Goal: Task Accomplishment & Management: Use online tool/utility

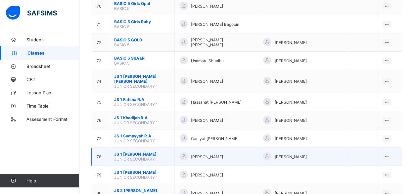
scroll to position [1339, 0]
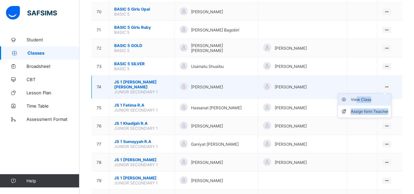
drag, startPoint x: 391, startPoint y: 27, endPoint x: 360, endPoint y: 39, distance: 33.5
click at [360, 93] on ul "View Class Assign form Teacher" at bounding box center [364, 105] width 54 height 24
click at [360, 96] on div "View Class" at bounding box center [369, 99] width 38 height 7
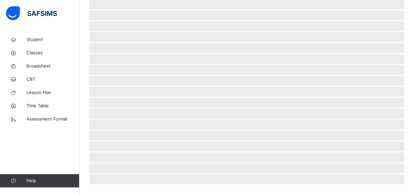
scroll to position [161, 0]
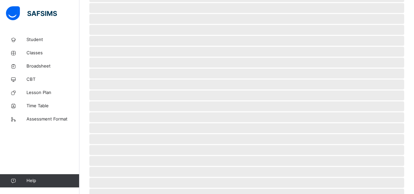
click at [169, 68] on span "‌" at bounding box center [246, 73] width 314 height 10
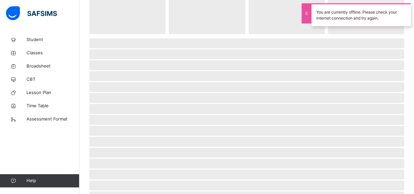
scroll to position [0, 0]
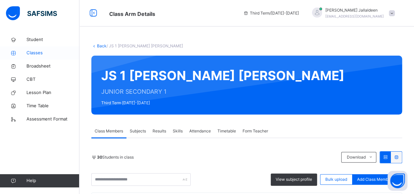
click at [34, 53] on span "Classes" at bounding box center [52, 53] width 53 height 7
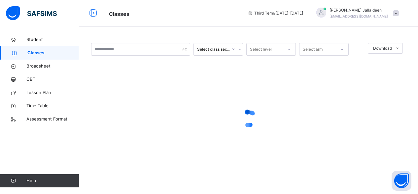
click at [266, 114] on div at bounding box center [248, 118] width 315 height 26
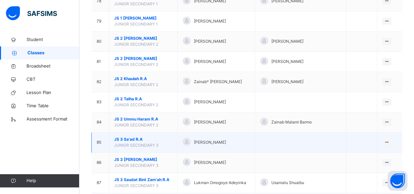
scroll to position [1634, 0]
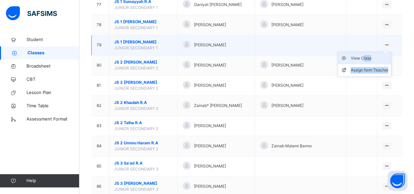
drag, startPoint x: 394, startPoint y: 33, endPoint x: 366, endPoint y: 43, distance: 29.4
click at [366, 52] on ul "View Class Assign form Teacher" at bounding box center [364, 64] width 54 height 24
click at [366, 55] on div "View Class" at bounding box center [369, 58] width 38 height 7
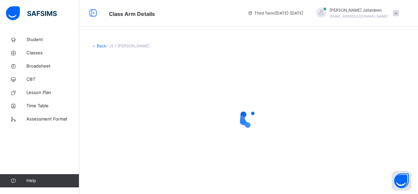
click at [253, 116] on icon at bounding box center [249, 118] width 26 height 26
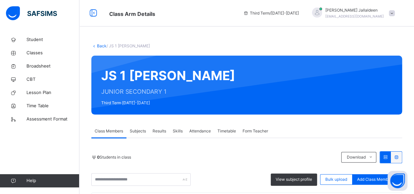
click at [161, 132] on span "Results" at bounding box center [159, 131] width 14 height 6
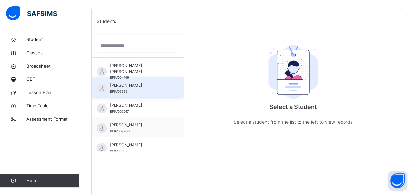
scroll to position [155, 0]
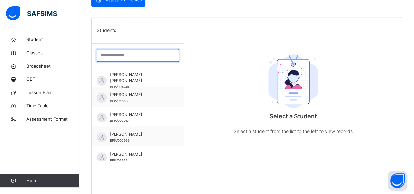
click at [122, 55] on input "search" at bounding box center [138, 55] width 82 height 13
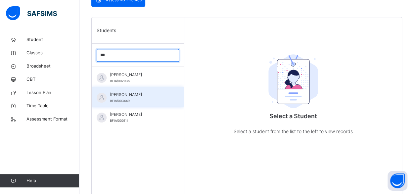
type input "***"
click at [137, 90] on div "Ibrahim Zakwan Muhammad BFIA/003449" at bounding box center [138, 97] width 92 height 20
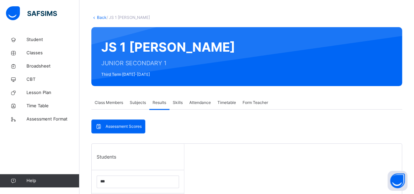
scroll to position [191, 0]
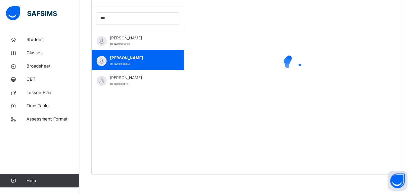
click at [346, 78] on div at bounding box center [292, 62] width 217 height 165
click at [296, 61] on icon at bounding box center [293, 63] width 26 height 26
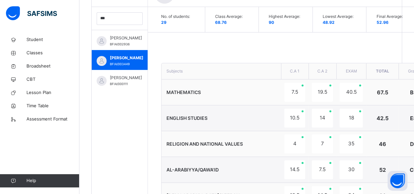
scroll to position [524, 0]
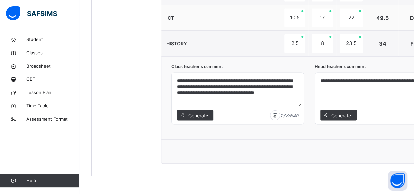
click at [378, 102] on textarea "**********" at bounding box center [380, 90] width 127 height 31
click at [413, 78] on textarea "**********" at bounding box center [380, 90] width 127 height 31
click at [413, 77] on textarea "**********" at bounding box center [380, 90] width 127 height 31
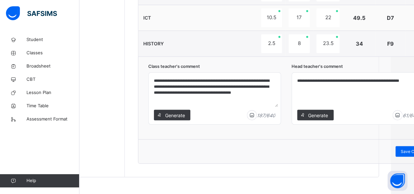
scroll to position [524, 25]
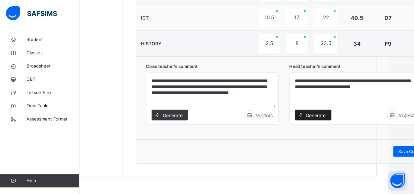
type textarea "**********"
click at [315, 111] on span "Generate" at bounding box center [315, 114] width 21 height 7
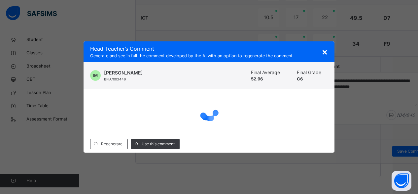
click at [325, 51] on span "×" at bounding box center [325, 51] width 6 height 11
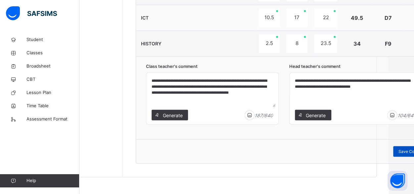
click at [398, 148] on span "Save Comment" at bounding box center [412, 151] width 28 height 6
click at [405, 149] on span "Save Comment" at bounding box center [412, 151] width 28 height 6
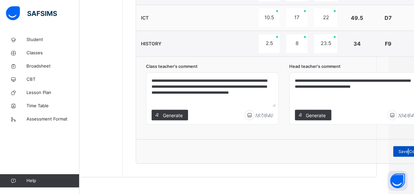
click at [405, 149] on span "Save Comment" at bounding box center [412, 151] width 28 height 6
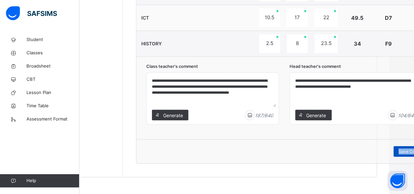
click at [409, 149] on span "Save Comment" at bounding box center [412, 151] width 28 height 6
click at [408, 149] on span "Save Comment" at bounding box center [412, 151] width 28 height 6
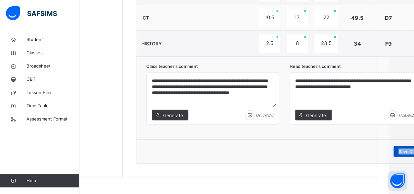
click at [408, 149] on span "Save Comment" at bounding box center [412, 151] width 28 height 6
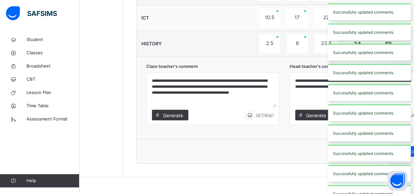
click at [302, 150] on div "Save Comment" at bounding box center [288, 151] width 285 height 11
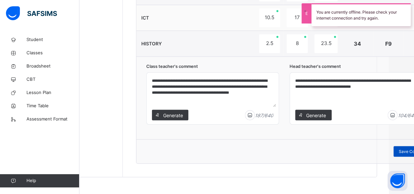
click at [401, 148] on span "Save Comment" at bounding box center [412, 151] width 28 height 6
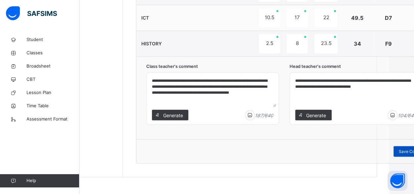
click at [398, 148] on span "Save Comment" at bounding box center [412, 151] width 28 height 6
